Goal: Transaction & Acquisition: Purchase product/service

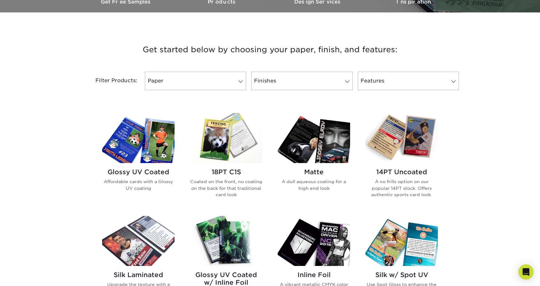
scroll to position [225, 0]
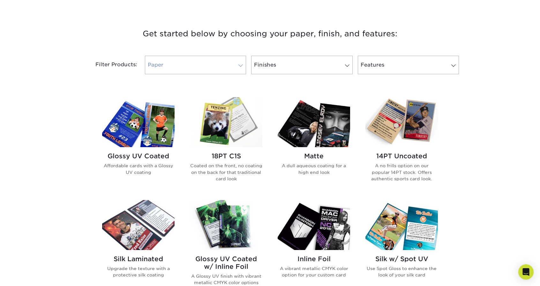
click at [190, 67] on link "Paper" at bounding box center [195, 65] width 101 height 18
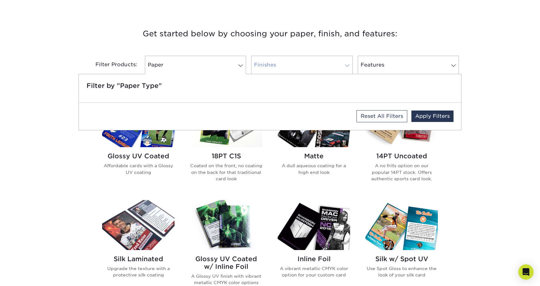
click at [279, 63] on link "Finishes" at bounding box center [301, 65] width 101 height 18
click at [501, 73] on div "Get started below by choosing your paper, finish, and features: Filtered Matche…" at bounding box center [270, 250] width 540 height 476
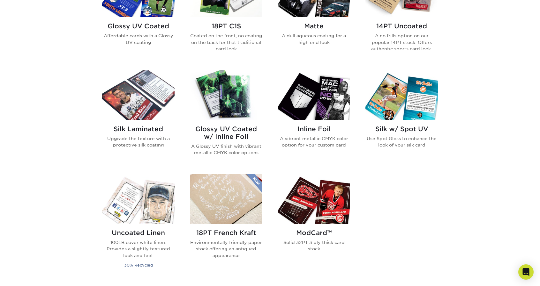
scroll to position [260, 0]
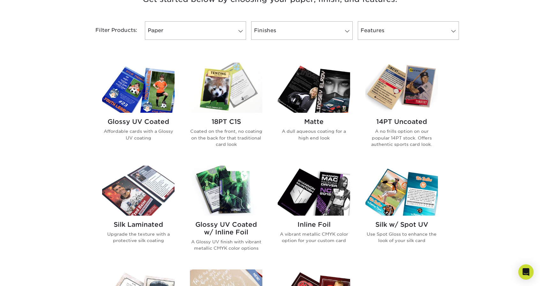
click at [323, 203] on img at bounding box center [313, 191] width 72 height 50
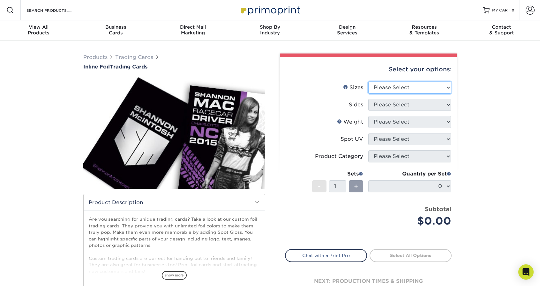
click at [442, 86] on select "Please Select 2.5" x 3.5"" at bounding box center [409, 88] width 83 height 12
select select "2.50x3.50"
click at [368, 82] on select "Please Select 2.5" x 3.5"" at bounding box center [409, 88] width 83 height 12
click at [435, 104] on select "Please Select Print Both Sides - Foil Back Only Print Both Sides - Foil Both Si…" at bounding box center [409, 105] width 83 height 12
select select "e9e9dfb3-fba1-4d60-972c-fd9ca5904d33"
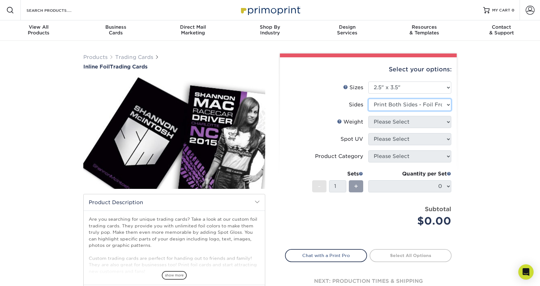
click at [368, 99] on select "Please Select Print Both Sides - Foil Back Only Print Both Sides - Foil Both Si…" at bounding box center [409, 105] width 83 height 12
click at [422, 126] on select "Please Select 16PT" at bounding box center [409, 122] width 83 height 12
select select "16PT"
click at [368, 116] on select "Please Select 16PT" at bounding box center [409, 122] width 83 height 12
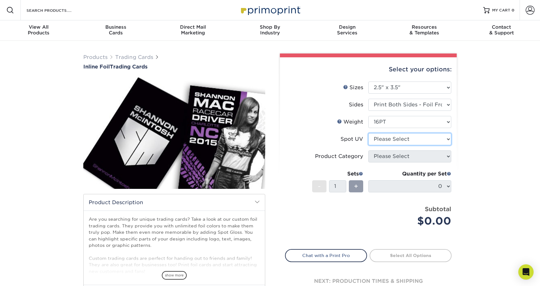
click at [419, 140] on select "Please Select No Spot UV Front and Back (Both Sides) Front Only Back Only" at bounding box center [409, 139] width 83 height 12
select select "0"
click at [368, 133] on select "Please Select No Spot UV Front and Back (Both Sides) Front Only Back Only" at bounding box center [409, 139] width 83 height 12
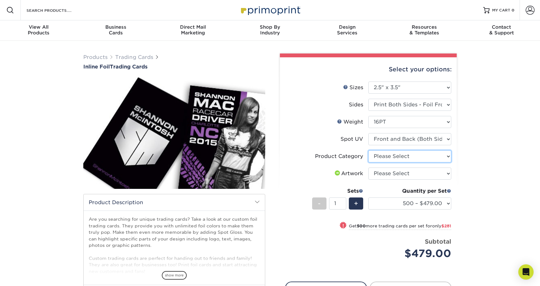
click at [446, 160] on select "Please Select Trading Cards" at bounding box center [409, 157] width 83 height 12
select select "c2f9bce9-36c2-409d-b101-c29d9d031e18"
click at [368, 151] on select "Please Select Trading Cards" at bounding box center [409, 157] width 83 height 12
click at [436, 170] on select "Please Select I will upload files I need a design - $100" at bounding box center [409, 174] width 83 height 12
select select "upload"
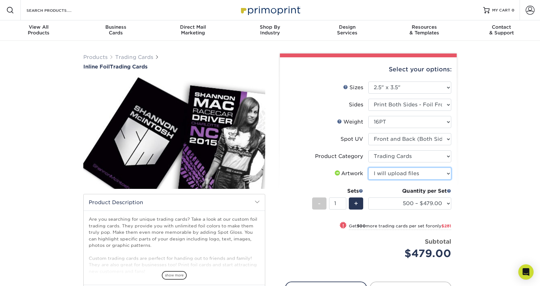
click at [368, 168] on select "Please Select I will upload files I need a design - $100" at bounding box center [409, 174] width 83 height 12
